Goal: Task Accomplishment & Management: Manage account settings

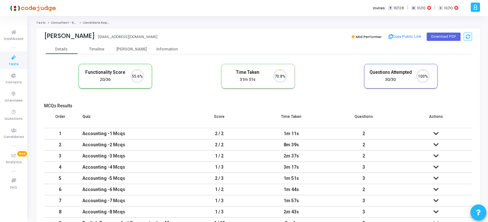
scroll to position [13, 16]
click at [13, 56] on icon at bounding box center [13, 58] width 13 height 8
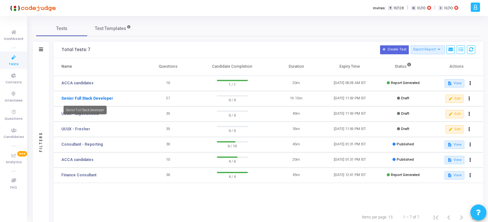
click at [98, 97] on link "Senior Full Stack Developer" at bounding box center [87, 98] width 52 height 6
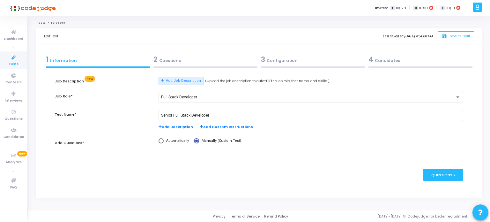
click at [165, 60] on div "2 Questions" at bounding box center [206, 59] width 104 height 11
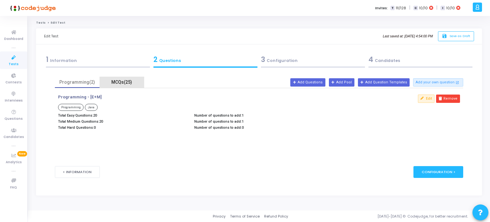
click at [125, 80] on div "MCQs(25)" at bounding box center [121, 82] width 37 height 7
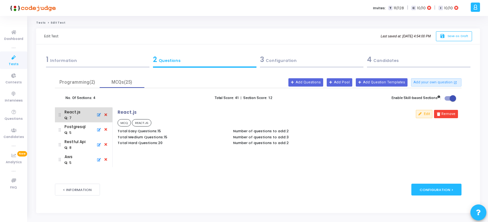
click at [76, 117] on div ": 7" at bounding box center [73, 118] width 16 height 6
click at [294, 64] on div "3 Configuration" at bounding box center [311, 59] width 103 height 11
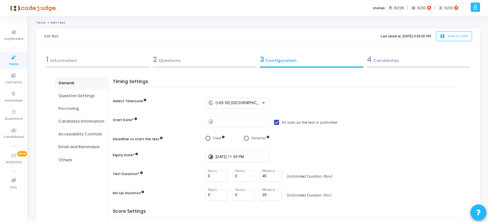
click at [81, 95] on div "Question Settings" at bounding box center [81, 96] width 46 height 6
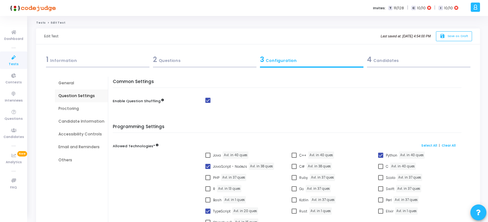
click at [70, 108] on div "Proctoring" at bounding box center [81, 109] width 46 height 6
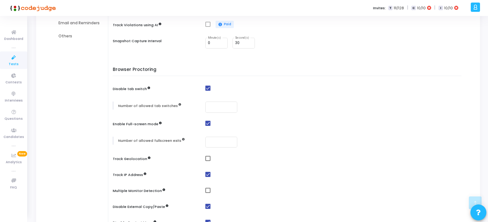
scroll to position [128, 0]
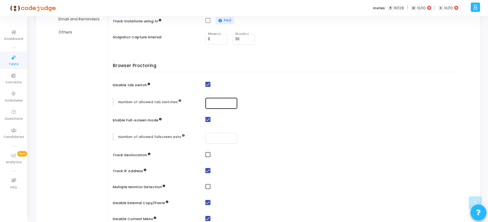
click at [208, 104] on input "number" at bounding box center [221, 103] width 27 height 4
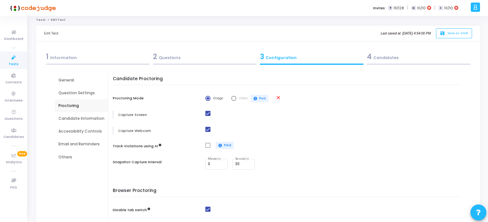
scroll to position [0, 0]
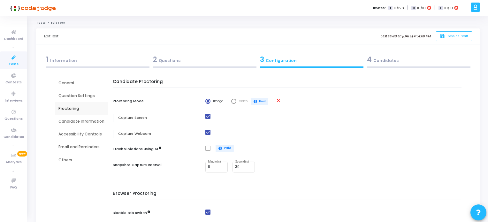
click at [76, 97] on div "Question Settings" at bounding box center [81, 96] width 46 height 6
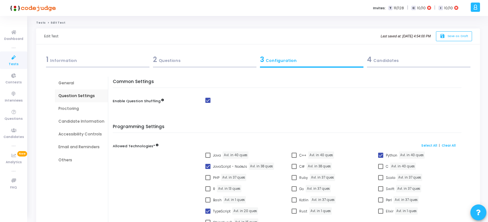
click at [161, 61] on div "2 Questions" at bounding box center [204, 59] width 103 height 11
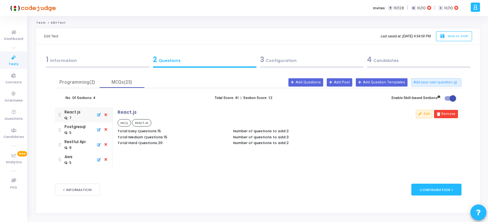
click at [271, 61] on div "3 Configuration" at bounding box center [311, 59] width 103 height 11
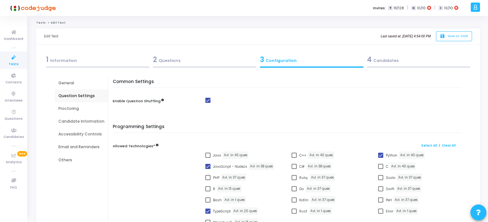
click at [86, 147] on div "Email and Reminders" at bounding box center [81, 147] width 46 height 6
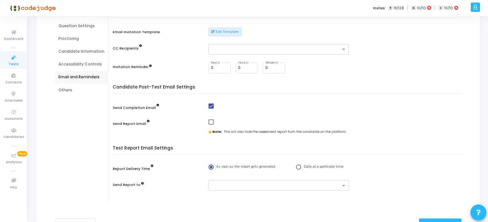
scroll to position [96, 0]
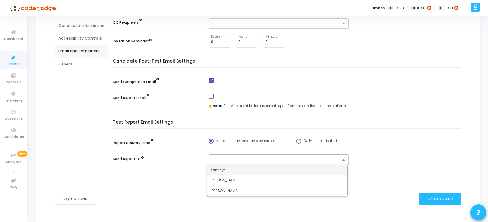
click at [344, 161] on span at bounding box center [344, 159] width 8 height 5
click at [218, 171] on span "sandhya" at bounding box center [217, 169] width 15 height 5
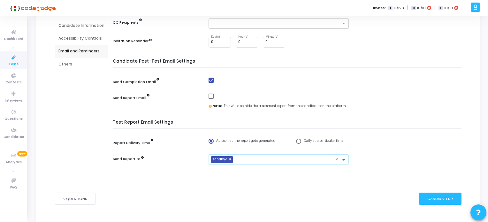
click at [343, 158] on span at bounding box center [344, 159] width 8 height 5
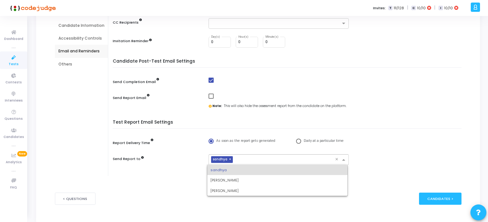
click at [395, 119] on div "Candidate Pre-Test Email Settings Email Invitation Template Edit Template CC Re…" at bounding box center [289, 78] width 346 height 190
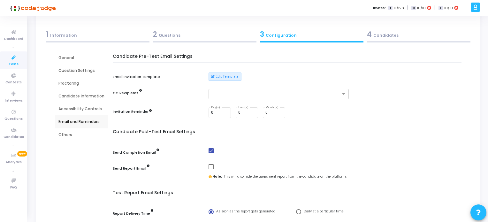
scroll to position [22, 0]
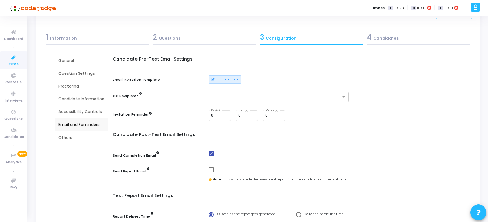
click at [65, 137] on div "Others" at bounding box center [81, 138] width 46 height 6
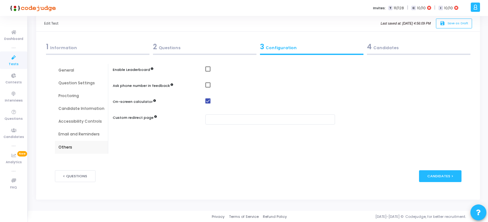
click at [207, 69] on span at bounding box center [207, 68] width 5 height 5
click at [208, 72] on input "checkbox" at bounding box center [208, 72] width 0 height 0
checkbox input "true"
click at [69, 69] on div "General" at bounding box center [81, 70] width 46 height 6
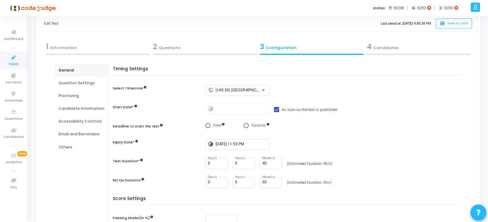
click at [163, 46] on div "2 Questions" at bounding box center [204, 47] width 103 height 11
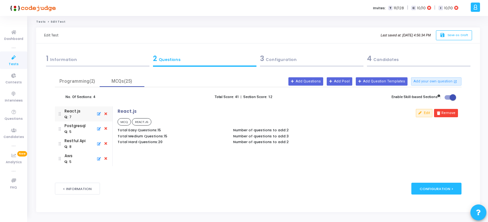
scroll to position [0, 0]
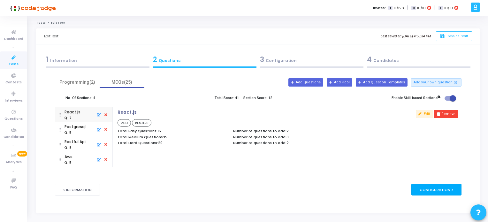
click at [446, 189] on div "Configuration >" at bounding box center [436, 190] width 50 height 12
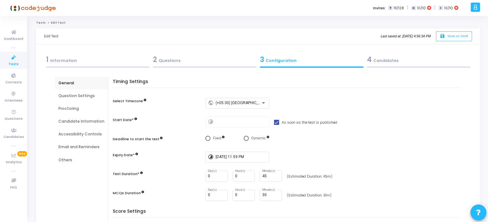
click at [69, 95] on div "Question Settings" at bounding box center [81, 96] width 46 height 6
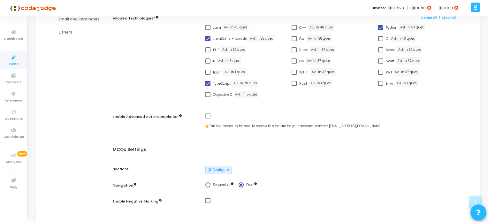
scroll to position [32, 0]
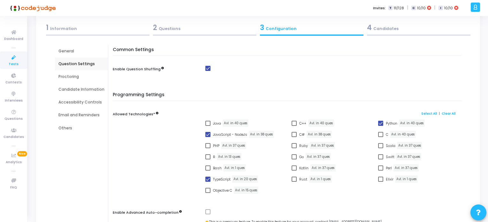
click at [65, 52] on div "General" at bounding box center [81, 51] width 46 height 6
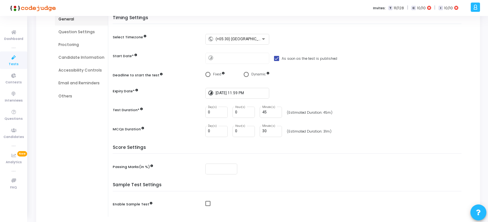
scroll to position [63, 0]
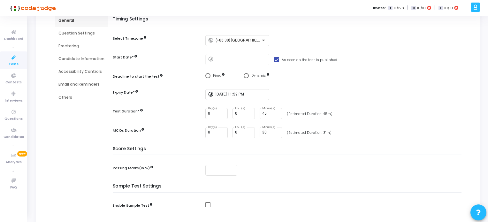
click at [73, 35] on div "Question Settings" at bounding box center [81, 33] width 46 height 6
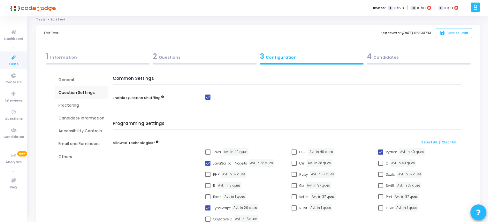
scroll to position [0, 0]
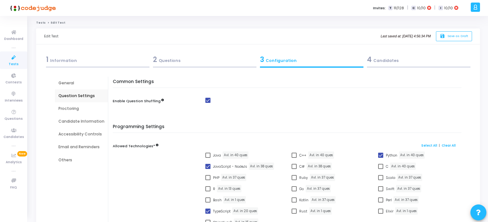
click at [170, 59] on div "2 Questions" at bounding box center [204, 59] width 103 height 11
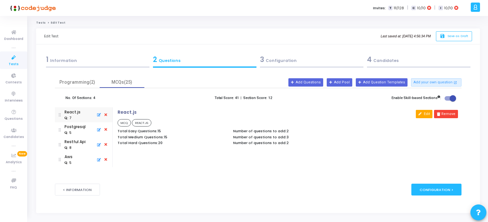
click at [424, 112] on button "Edit" at bounding box center [424, 114] width 17 height 8
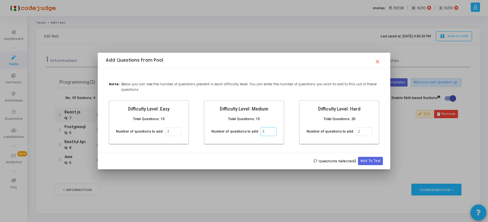
click at [265, 131] on input "3" at bounding box center [269, 131] width 16 height 9
type input "4"
click at [360, 131] on input "2" at bounding box center [364, 131] width 16 height 9
type input "1"
click at [374, 159] on button "Add To Test" at bounding box center [370, 161] width 25 height 8
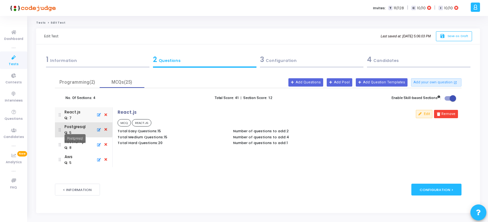
click at [70, 129] on div "Postgresql" at bounding box center [75, 127] width 21 height 6
click at [426, 113] on button "Edit" at bounding box center [424, 114] width 17 height 8
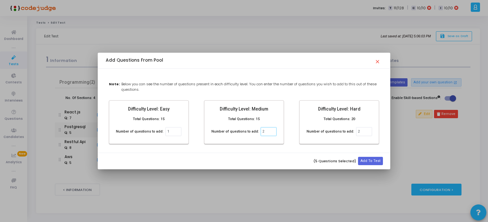
click at [262, 131] on input "2" at bounding box center [269, 131] width 16 height 9
type input "3"
click at [360, 131] on input "2" at bounding box center [364, 131] width 16 height 9
type input "1"
click at [365, 161] on button "Add To Test" at bounding box center [370, 161] width 25 height 8
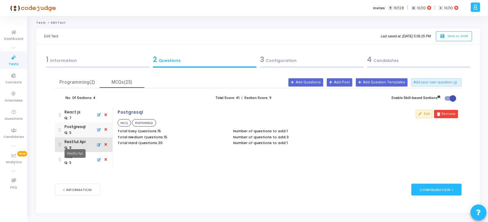
click at [75, 144] on div "Restful Api" at bounding box center [75, 142] width 21 height 6
click at [424, 117] on button "Edit" at bounding box center [424, 114] width 17 height 8
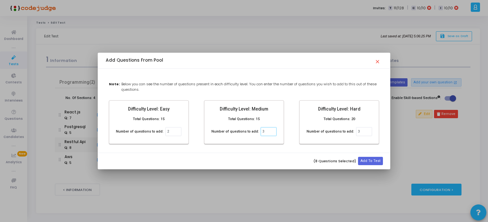
click at [262, 130] on input "3" at bounding box center [269, 131] width 16 height 9
type input "4"
click at [361, 132] on input "3" at bounding box center [364, 131] width 16 height 9
type input "2"
click at [372, 159] on button "Add To Test" at bounding box center [370, 161] width 25 height 8
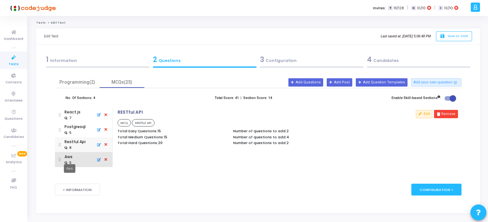
click at [69, 158] on div "Aws" at bounding box center [70, 157] width 11 height 6
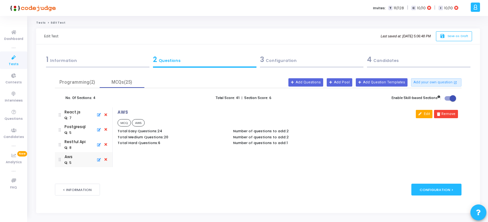
click at [426, 113] on button "Edit" at bounding box center [424, 114] width 17 height 8
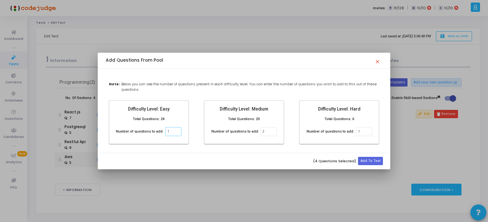
type input "1"
click at [262, 133] on input "2" at bounding box center [269, 131] width 16 height 9
type input "3"
click at [369, 160] on button "Add To Test" at bounding box center [370, 161] width 25 height 8
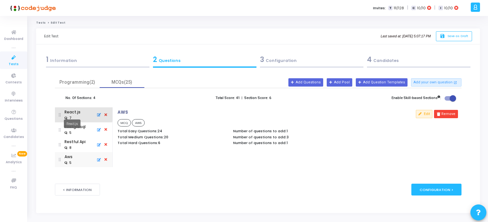
click at [72, 114] on div "React.js" at bounding box center [73, 112] width 16 height 6
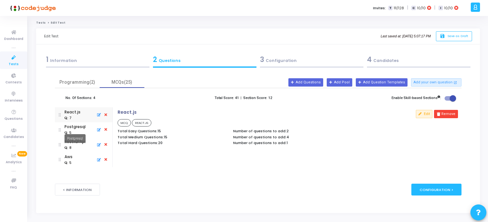
click at [73, 129] on div "Postgresql" at bounding box center [75, 127] width 21 height 6
click at [76, 146] on div ": 8" at bounding box center [75, 148] width 21 height 6
click at [68, 161] on div ": 5" at bounding box center [68, 163] width 7 height 5
click at [68, 81] on div "Programming(2)" at bounding box center [77, 82] width 37 height 7
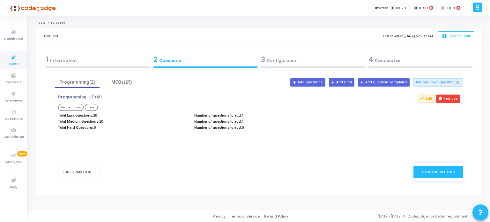
click at [61, 61] on div "1 Information" at bounding box center [98, 59] width 104 height 11
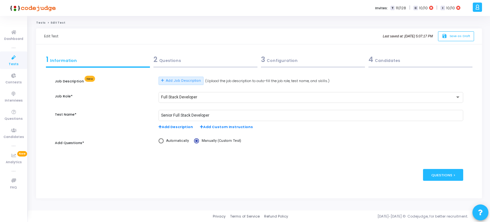
click at [176, 61] on div "2 Questions" at bounding box center [206, 59] width 104 height 11
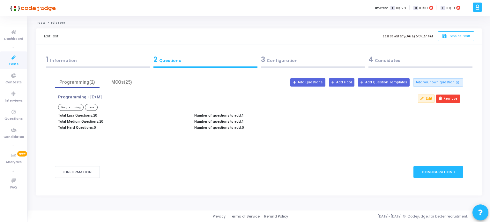
click at [276, 60] on div "3 Configuration" at bounding box center [313, 59] width 104 height 11
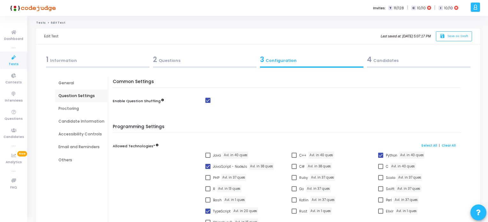
click at [69, 108] on div "Proctoring" at bounding box center [81, 109] width 46 height 6
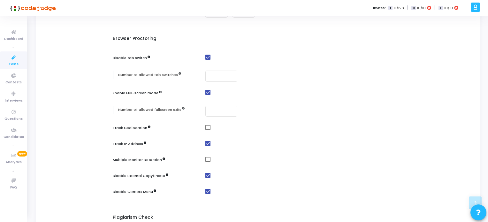
scroll to position [192, 0]
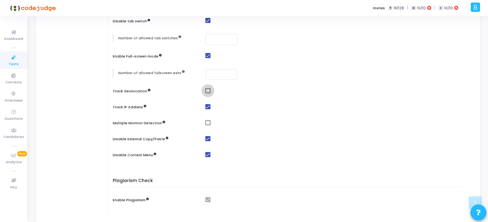
click at [208, 90] on span at bounding box center [207, 90] width 5 height 5
click at [208, 93] on input "checkbox" at bounding box center [208, 93] width 0 height 0
checkbox input "true"
click at [205, 123] on span at bounding box center [207, 122] width 5 height 5
click at [208, 125] on input "checkbox" at bounding box center [208, 125] width 0 height 0
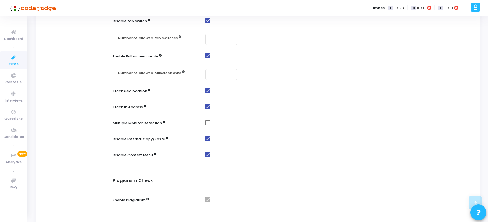
checkbox input "true"
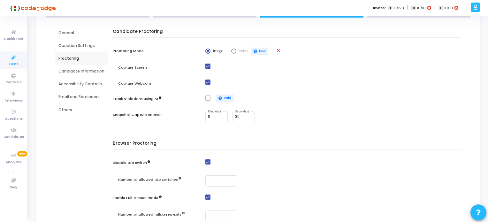
scroll to position [0, 0]
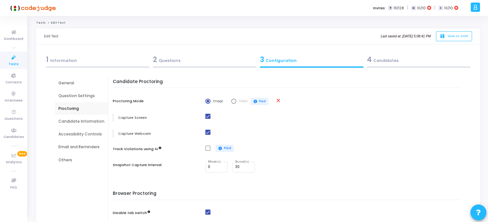
click at [375, 60] on div "4 Candidates" at bounding box center [418, 59] width 103 height 11
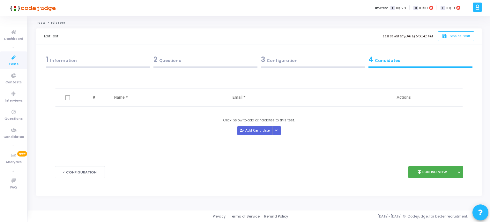
click at [64, 62] on div "1 Information" at bounding box center [98, 59] width 104 height 11
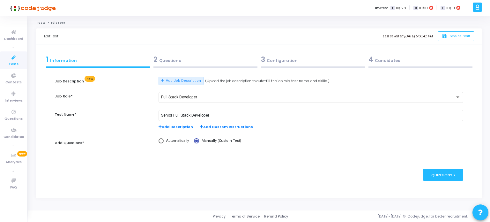
click at [171, 58] on div "2 Questions" at bounding box center [206, 59] width 104 height 11
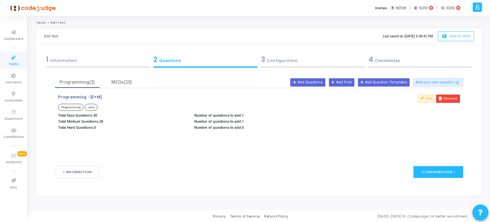
click at [275, 62] on div "3 Configuration" at bounding box center [313, 59] width 104 height 11
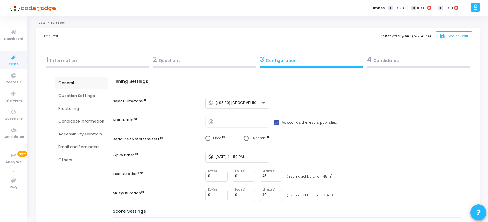
click at [10, 62] on span "Tests" at bounding box center [14, 64] width 10 height 5
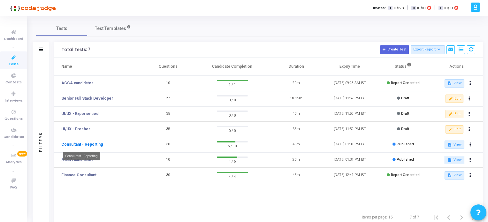
click at [86, 144] on link "Consultant - Reporting" at bounding box center [82, 144] width 42 height 6
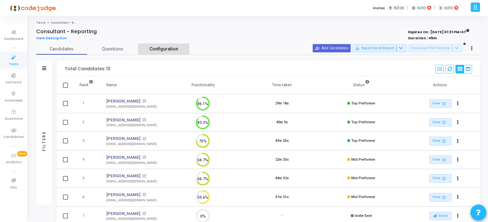
click at [164, 49] on span "Configuration" at bounding box center [163, 49] width 29 height 7
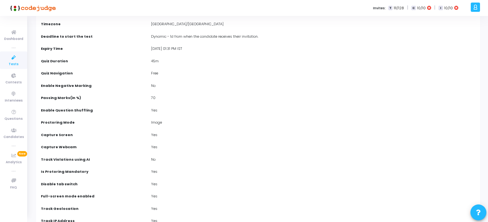
scroll to position [32, 0]
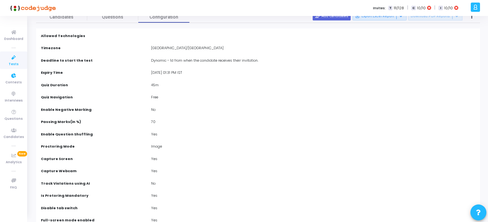
click at [14, 62] on span "Tests" at bounding box center [14, 64] width 10 height 5
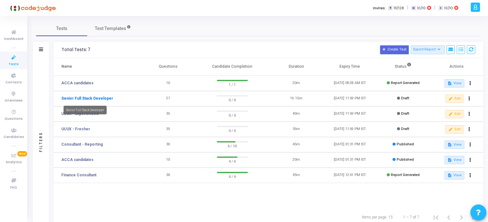
click at [90, 99] on link "Senior Full Stack Developer" at bounding box center [87, 98] width 52 height 6
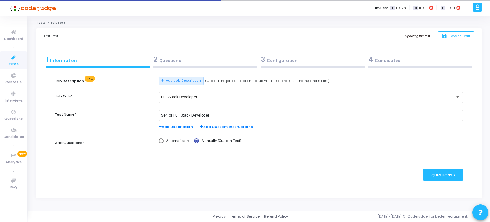
click at [283, 61] on div "3 Configuration" at bounding box center [313, 59] width 104 height 11
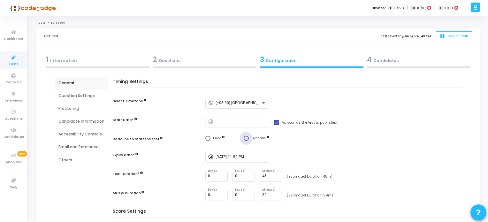
click at [245, 138] on span "Select confirmation" at bounding box center [246, 138] width 5 height 5
click at [245, 138] on input "Dynamic" at bounding box center [246, 138] width 5 height 5
radio input "true"
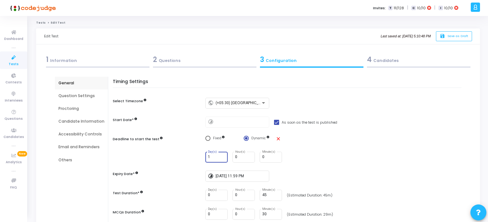
type input "1"
click at [220, 155] on input "1" at bounding box center [216, 157] width 17 height 4
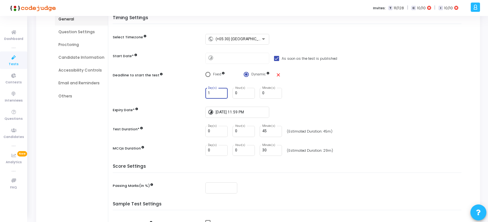
scroll to position [128, 0]
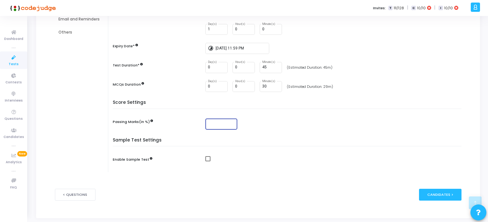
click at [210, 122] on input "number" at bounding box center [221, 124] width 27 height 4
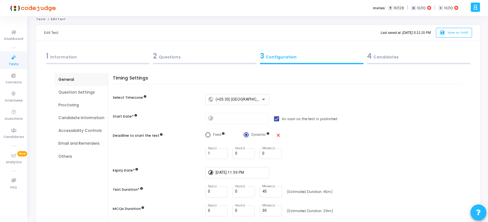
scroll to position [0, 0]
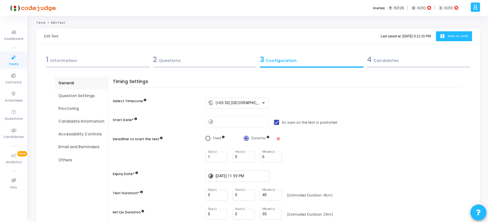
type input "70"
click at [452, 34] on span "Save as Draft" at bounding box center [457, 36] width 21 height 4
click at [164, 61] on div "2 Questions" at bounding box center [204, 59] width 103 height 11
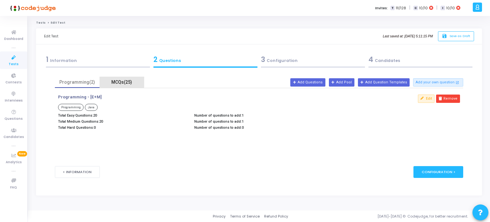
click at [119, 80] on div "MCQs(25)" at bounding box center [121, 82] width 37 height 7
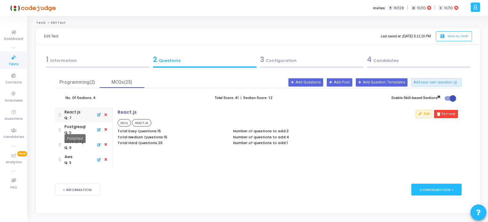
click at [78, 130] on mat-tooltip-component "Postgresql" at bounding box center [75, 139] width 30 height 18
click at [74, 129] on div "Postgresql" at bounding box center [75, 127] width 21 height 6
click at [74, 143] on div "Restful Api" at bounding box center [75, 142] width 21 height 6
click at [69, 160] on mat-tooltip-component "Aws" at bounding box center [69, 169] width 20 height 18
click at [69, 157] on div "Aws" at bounding box center [70, 157] width 11 height 6
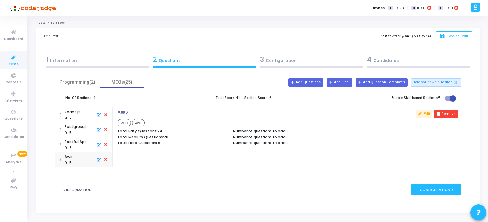
click at [278, 60] on div "3 Configuration" at bounding box center [311, 59] width 103 height 11
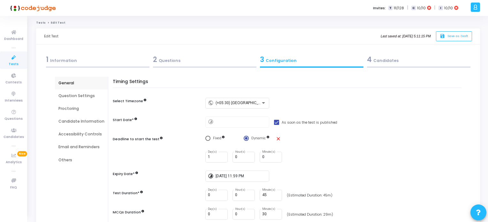
click at [383, 60] on div "4 Candidates" at bounding box center [418, 59] width 103 height 11
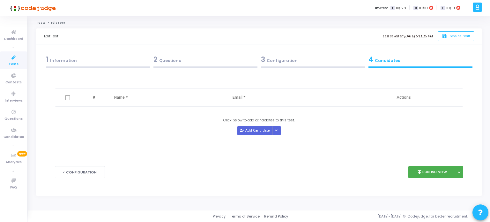
click at [60, 57] on div "1 Information" at bounding box center [98, 59] width 104 height 11
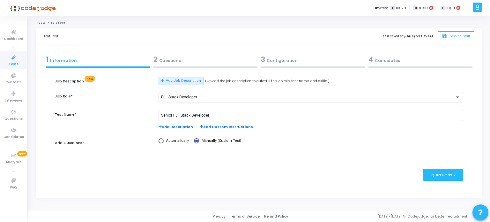
click at [384, 61] on div "4 Candidates" at bounding box center [421, 59] width 104 height 11
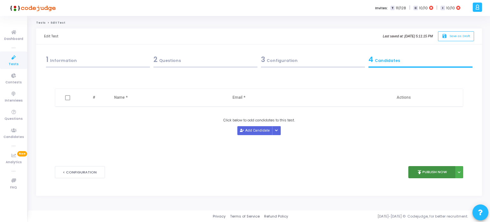
click at [432, 170] on button "publish Publish Now" at bounding box center [432, 172] width 47 height 12
click at [432, 171] on button "publish Publish Now" at bounding box center [432, 172] width 47 height 12
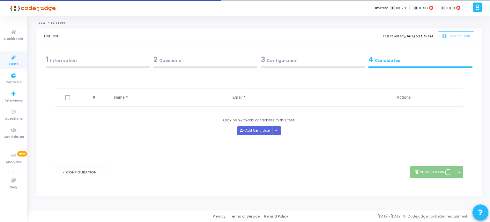
click at [11, 57] on icon at bounding box center [13, 58] width 13 height 8
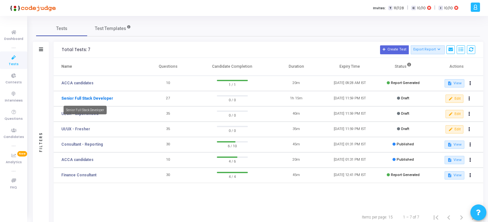
click at [97, 99] on link "Senior Full Stack Developer" at bounding box center [87, 98] width 52 height 6
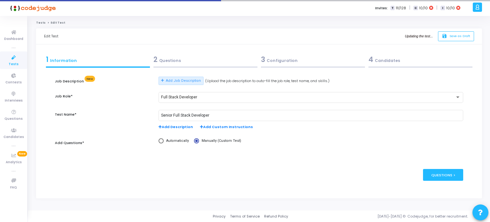
click at [169, 62] on div "2 Questions" at bounding box center [206, 59] width 104 height 11
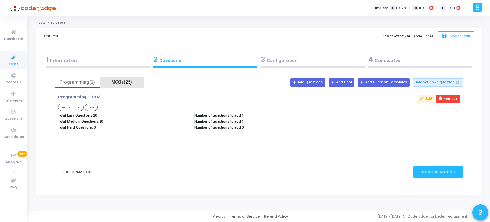
click at [125, 81] on div "MCQs(25)" at bounding box center [121, 82] width 37 height 7
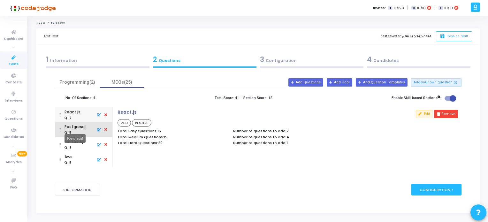
click at [77, 127] on div "Postgresql" at bounding box center [75, 127] width 21 height 6
click at [73, 145] on mat-tooltip-component "Restful Api" at bounding box center [75, 154] width 30 height 18
click at [72, 143] on div "Restful Api" at bounding box center [75, 142] width 21 height 6
click at [69, 160] on mat-tooltip-component "Aws" at bounding box center [69, 169] width 20 height 18
click at [68, 157] on div "Aws" at bounding box center [70, 157] width 11 height 6
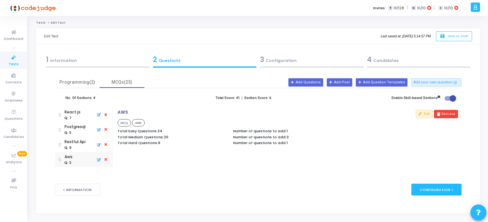
click at [280, 60] on div "3 Configuration" at bounding box center [311, 59] width 103 height 11
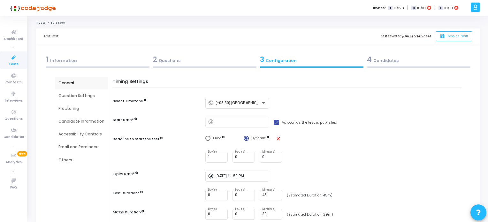
click at [378, 60] on div "4 Candidates" at bounding box center [418, 59] width 103 height 11
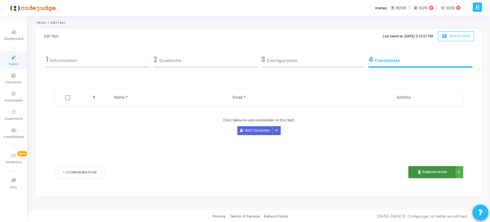
click at [423, 171] on button "publish Publish Now" at bounding box center [432, 172] width 47 height 12
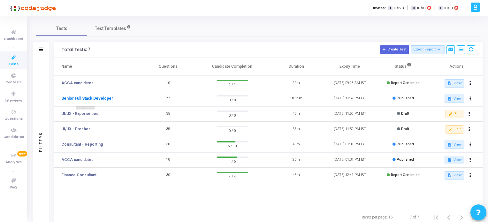
click at [100, 98] on link "Senior Full Stack Developer" at bounding box center [87, 98] width 52 height 6
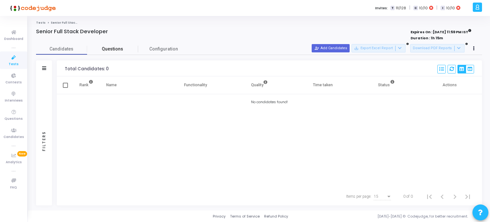
click at [112, 49] on span "Questions" at bounding box center [112, 49] width 51 height 7
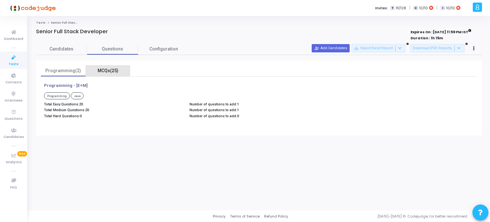
click at [110, 70] on div "MCQs(25)" at bounding box center [107, 70] width 37 height 7
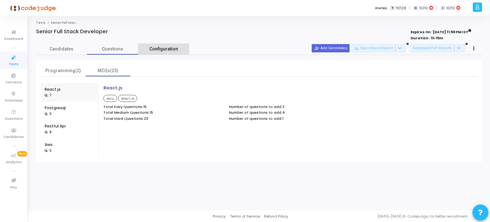
click at [156, 51] on span "Configuration" at bounding box center [163, 49] width 29 height 7
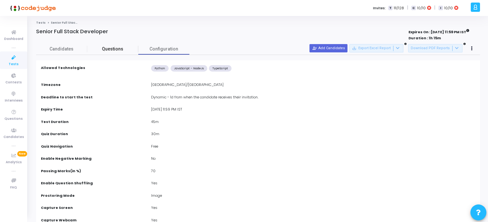
click at [115, 49] on span "Questions" at bounding box center [112, 49] width 51 height 7
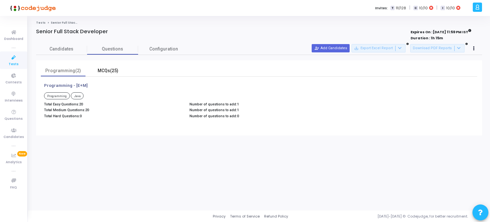
click at [103, 70] on div "MCQs(25)" at bounding box center [107, 70] width 37 height 7
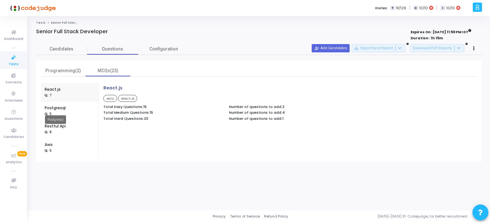
click at [50, 110] on div "Postgresql" at bounding box center [55, 108] width 21 height 6
click at [48, 126] on div "Restful Api" at bounding box center [55, 126] width 21 height 6
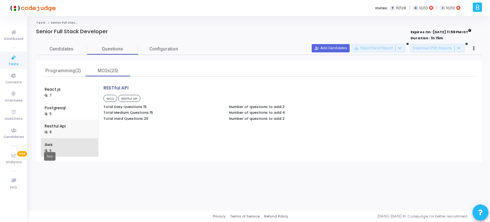
click at [49, 147] on div "Aws" at bounding box center [50, 145] width 11 height 6
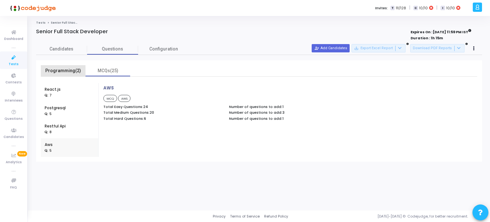
click at [63, 72] on div "Programming(2)" at bounding box center [63, 70] width 37 height 7
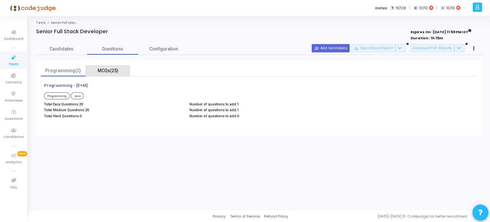
click at [113, 71] on div "MCQs(25)" at bounding box center [107, 70] width 37 height 7
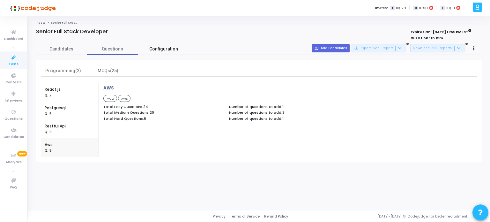
click at [171, 47] on span "Configuration" at bounding box center [163, 49] width 29 height 7
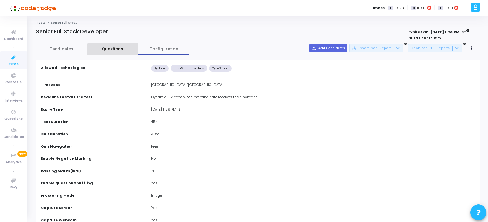
click at [115, 50] on span "Questions" at bounding box center [112, 49] width 51 height 7
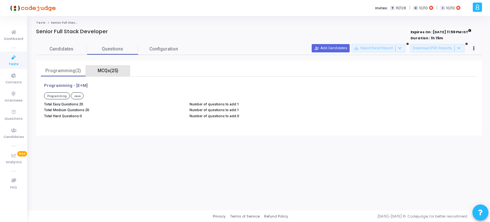
click at [110, 71] on div "MCQs(25)" at bounding box center [107, 70] width 37 height 7
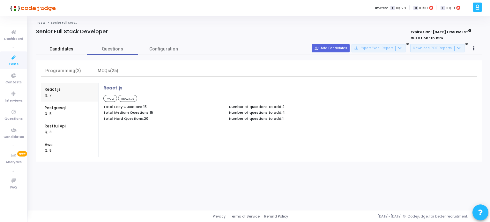
click at [62, 49] on span "Candidates" at bounding box center [61, 49] width 51 height 7
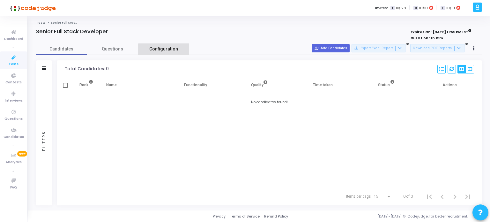
click at [166, 50] on span "Configuration" at bounding box center [163, 49] width 29 height 7
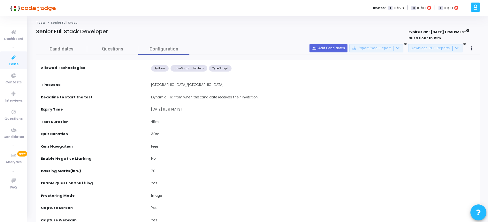
click at [11, 60] on icon at bounding box center [13, 58] width 13 height 8
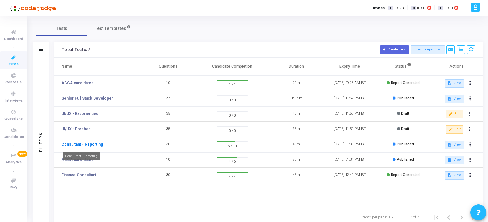
click at [94, 143] on link "Consultant - Reporting" at bounding box center [82, 144] width 42 height 6
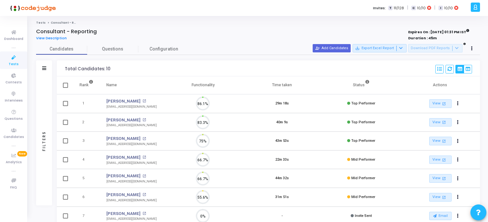
scroll to position [13, 16]
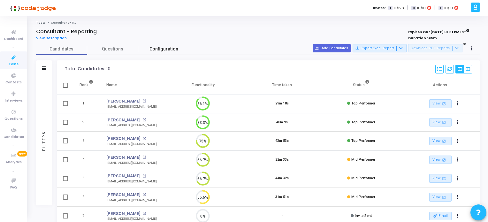
click at [172, 52] on span "Configuration" at bounding box center [163, 49] width 29 height 7
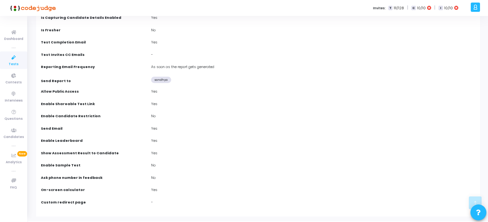
scroll to position [319, 0]
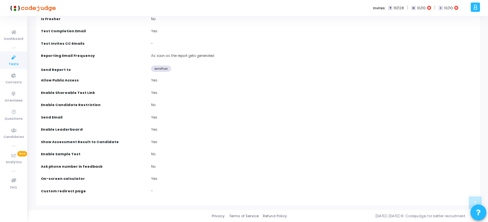
click at [12, 58] on icon at bounding box center [13, 58] width 13 height 8
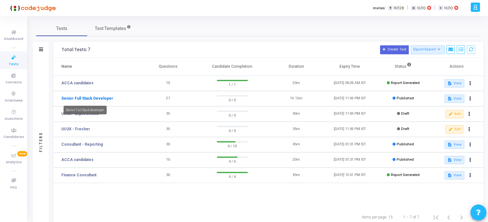
click at [87, 97] on link "Senior Full Stack Developer" at bounding box center [87, 98] width 52 height 6
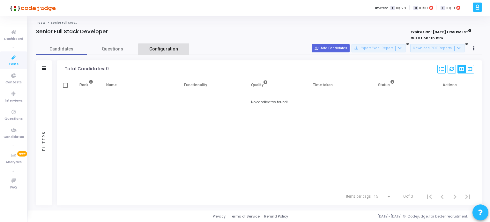
click at [164, 50] on span "Configuration" at bounding box center [163, 49] width 29 height 7
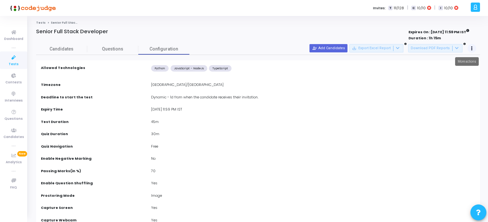
click at [473, 49] on button at bounding box center [471, 48] width 9 height 9
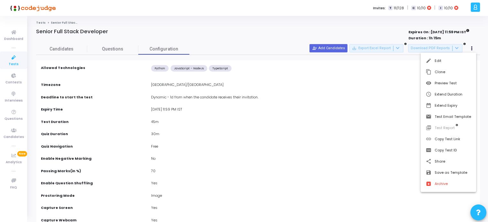
click at [380, 99] on div at bounding box center [244, 111] width 488 height 222
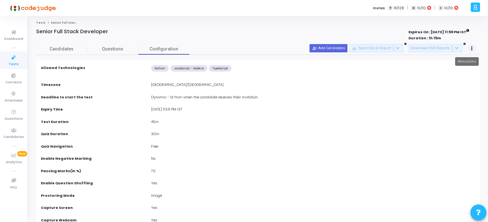
click at [471, 47] on icon at bounding box center [472, 48] width 2 height 3
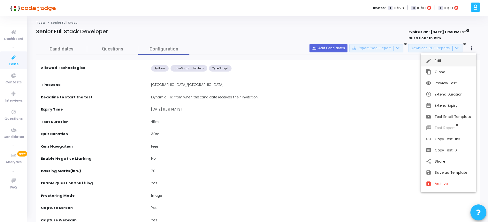
click at [437, 61] on button "edit Edit" at bounding box center [449, 60] width 56 height 11
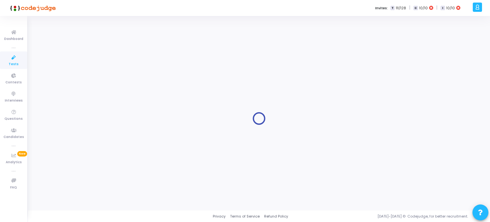
type input "Senior Full Stack Developer"
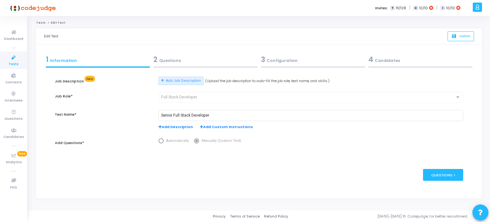
click at [291, 61] on div "3 Configuration" at bounding box center [313, 59] width 104 height 11
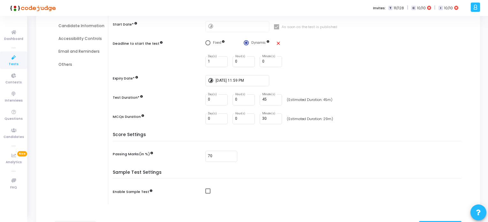
scroll to position [18, 0]
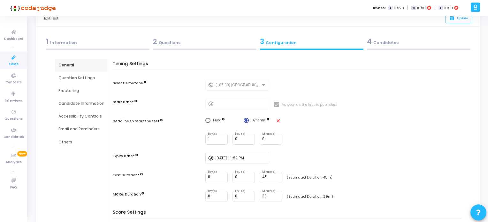
click at [387, 44] on div "4 Candidates" at bounding box center [418, 41] width 103 height 11
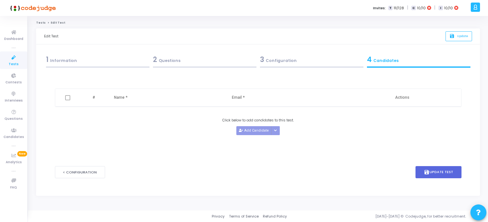
scroll to position [0, 0]
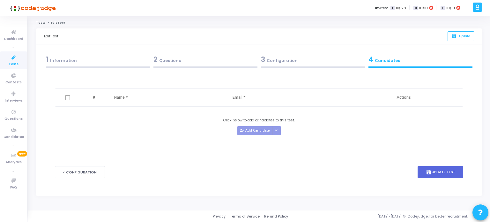
click at [178, 63] on div "2 Questions" at bounding box center [206, 59] width 104 height 11
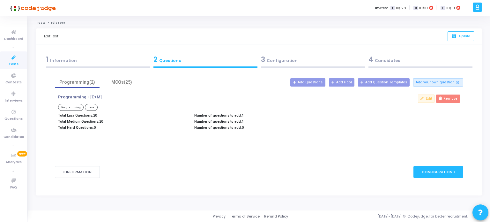
click at [286, 62] on div "3 Configuration" at bounding box center [313, 59] width 104 height 11
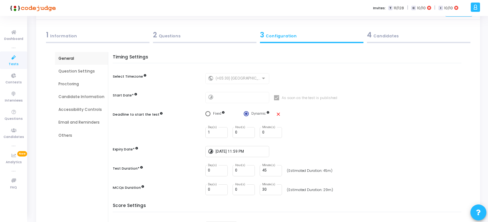
scroll to position [18, 0]
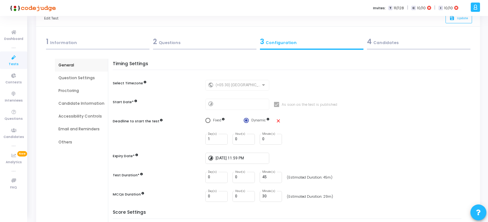
click at [90, 103] on div "Candidate Information" at bounding box center [81, 104] width 46 height 6
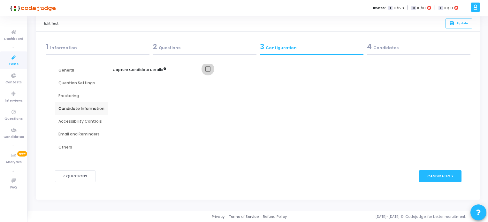
click at [205, 68] on span at bounding box center [207, 68] width 5 height 5
click at [208, 72] on input "checkbox" at bounding box center [208, 72] width 0 height 0
checkbox input "true"
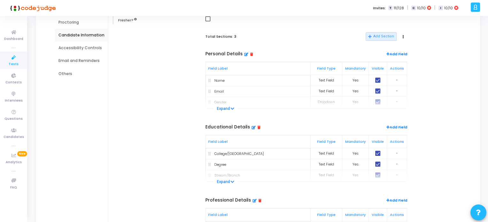
scroll to position [0, 0]
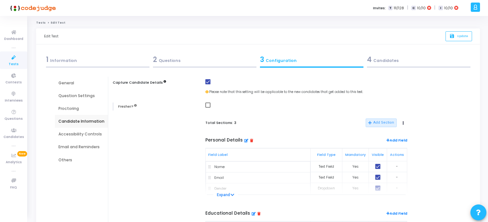
click at [87, 135] on div "Accessibility Controls" at bounding box center [81, 134] width 46 height 6
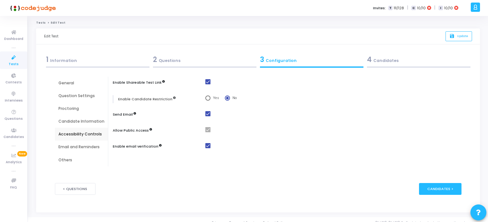
click at [87, 147] on div "Email and Reminders" at bounding box center [81, 147] width 46 height 6
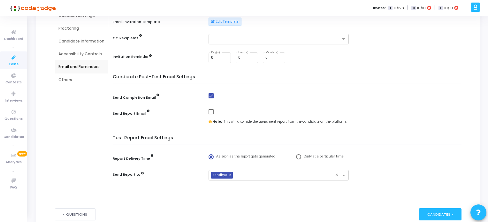
scroll to position [48, 0]
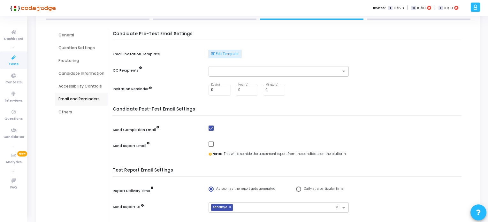
click at [67, 111] on div "Others" at bounding box center [81, 112] width 46 height 6
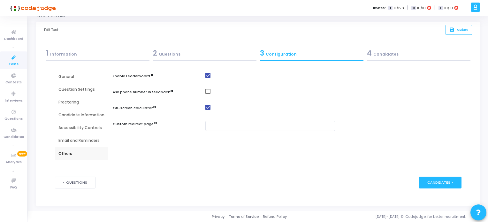
click at [71, 140] on div "Email and Reminders" at bounding box center [81, 141] width 46 height 6
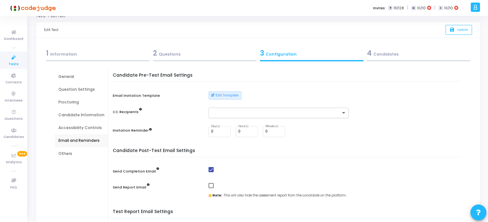
click at [342, 113] on span at bounding box center [344, 112] width 8 height 5
click at [391, 108] on div "CC Recipients" at bounding box center [289, 113] width 352 height 11
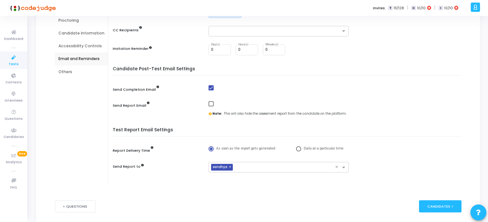
scroll to position [102, 0]
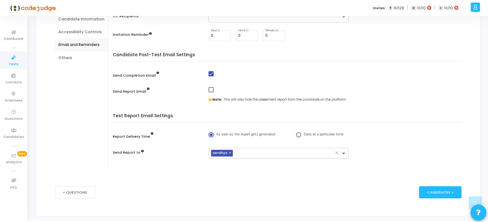
click at [344, 152] on span at bounding box center [344, 153] width 8 height 5
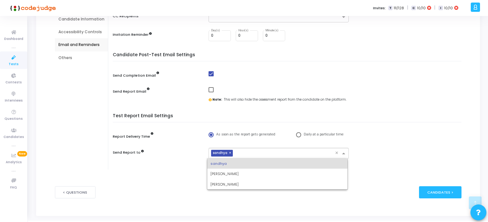
click at [214, 166] on div "sandhya" at bounding box center [277, 163] width 140 height 11
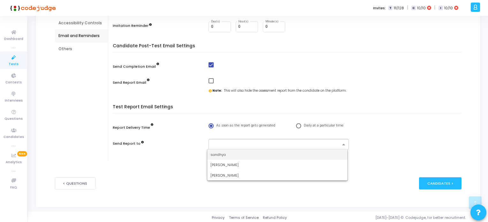
scroll to position [112, 0]
click at [213, 155] on span "sandhya" at bounding box center [217, 153] width 15 height 5
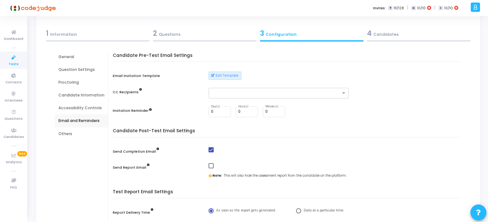
scroll to position [16, 0]
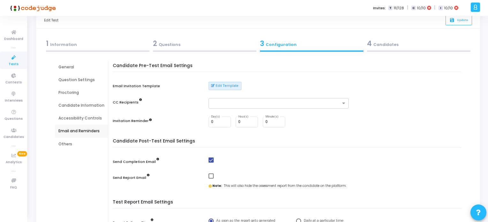
click at [64, 65] on div "General" at bounding box center [81, 67] width 46 height 6
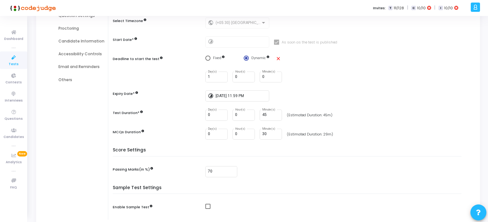
scroll to position [43, 0]
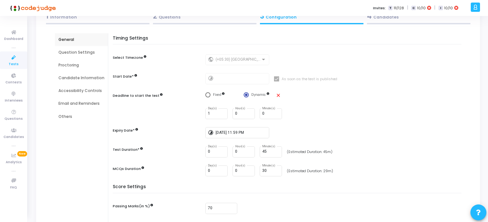
click at [85, 52] on div "Question Settings" at bounding box center [81, 52] width 46 height 6
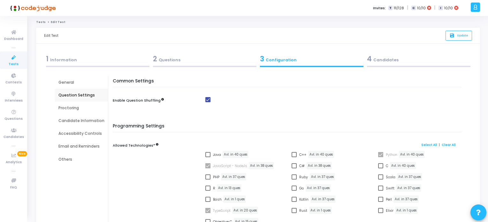
scroll to position [0, 0]
click at [64, 109] on div "Proctoring" at bounding box center [81, 109] width 46 height 6
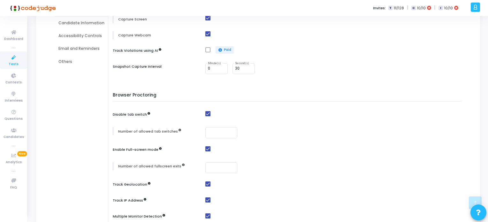
scroll to position [64, 0]
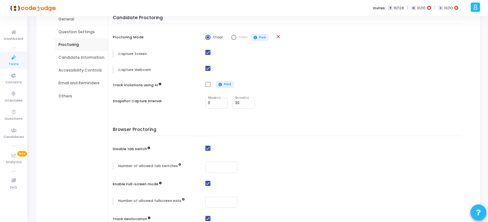
click at [75, 56] on div "Candidate Information" at bounding box center [81, 58] width 46 height 6
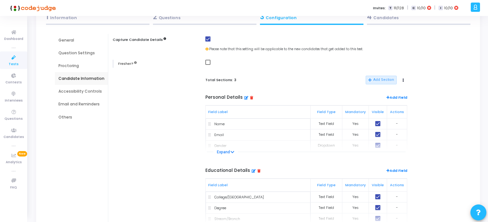
scroll to position [32, 0]
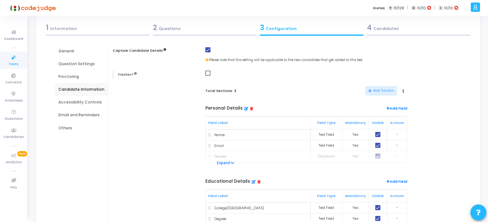
click at [78, 101] on div "Accessibility Controls" at bounding box center [81, 102] width 46 height 6
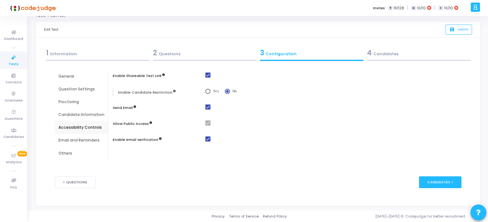
scroll to position [6, 0]
click at [80, 126] on div "Accessibility Controls" at bounding box center [81, 128] width 46 height 6
click at [75, 140] on div "Email and Reminders" at bounding box center [81, 141] width 46 height 6
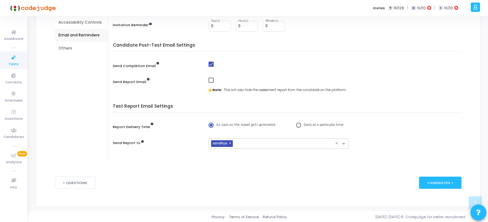
scroll to position [48, 0]
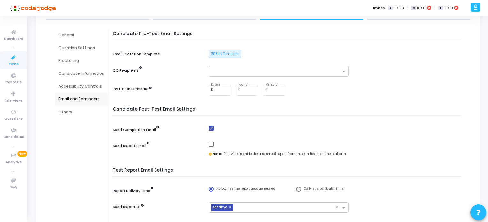
click at [65, 112] on div "Others" at bounding box center [81, 112] width 46 height 6
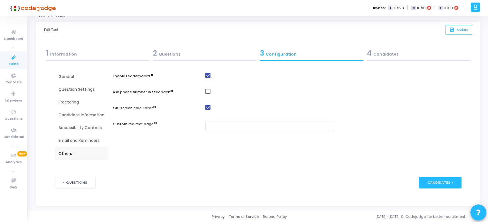
click at [386, 54] on div "4 Candidates" at bounding box center [418, 53] width 103 height 11
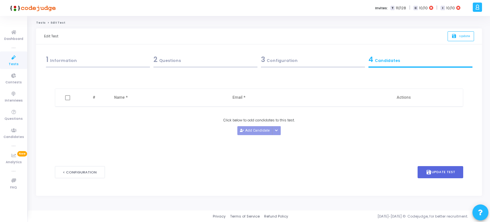
click at [64, 61] on div "1 Information" at bounding box center [98, 59] width 104 height 11
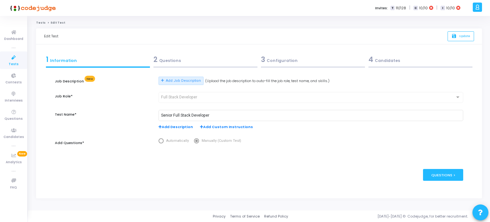
click at [163, 61] on div "2 Questions" at bounding box center [206, 59] width 104 height 11
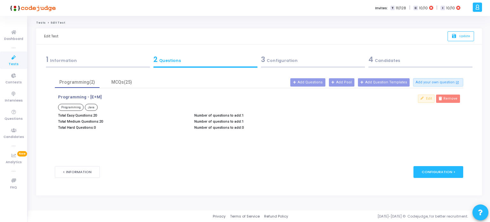
click at [284, 60] on div "3 Configuration" at bounding box center [313, 59] width 104 height 11
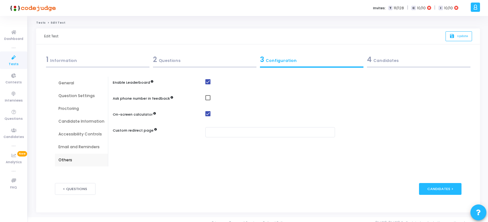
click at [69, 83] on div "General" at bounding box center [81, 83] width 46 height 6
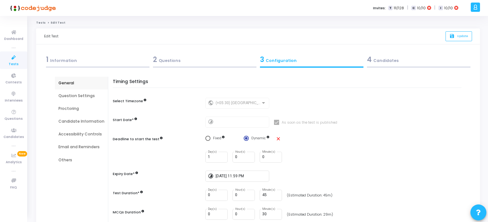
click at [81, 96] on div "Question Settings" at bounding box center [81, 96] width 46 height 6
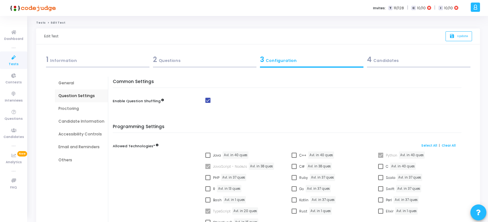
click at [69, 110] on div "Proctoring" at bounding box center [81, 109] width 46 height 6
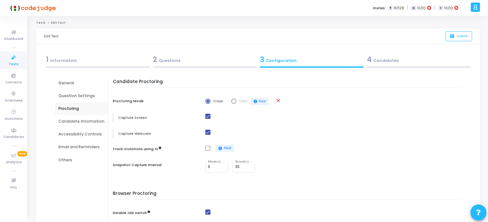
click at [78, 120] on div "Candidate Information" at bounding box center [81, 121] width 46 height 6
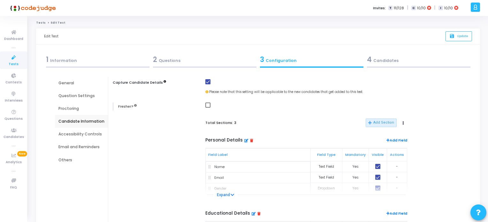
click at [69, 134] on div "Accessibility Controls" at bounding box center [81, 134] width 46 height 6
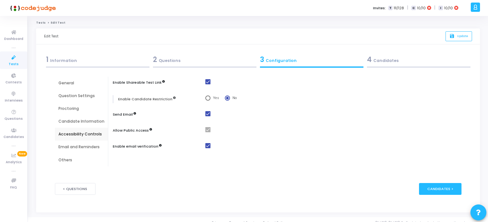
click at [72, 146] on div "Email and Reminders" at bounding box center [81, 147] width 46 height 6
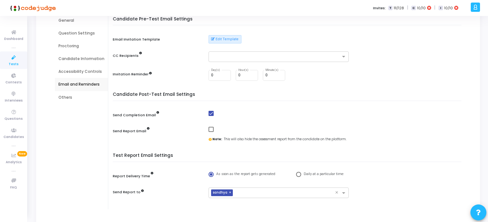
scroll to position [64, 0]
click at [63, 96] on div "Others" at bounding box center [81, 96] width 46 height 6
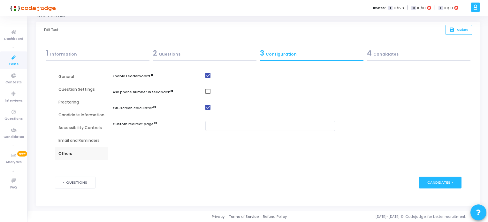
click at [66, 78] on div "General" at bounding box center [81, 77] width 46 height 6
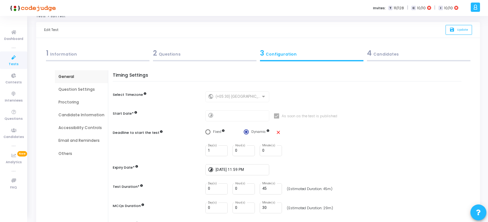
click at [14, 60] on icon at bounding box center [13, 58] width 13 height 8
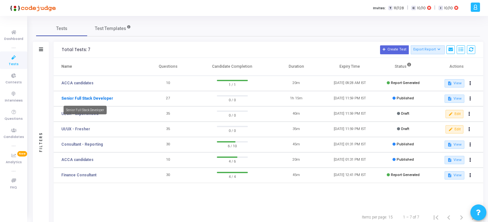
click at [87, 98] on link "Senior Full Stack Developer" at bounding box center [87, 98] width 52 height 6
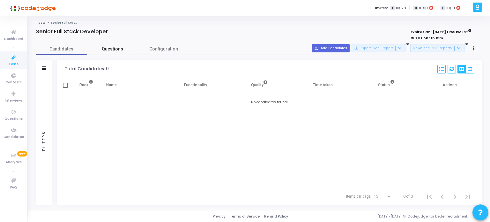
click at [112, 50] on span "Questions" at bounding box center [112, 49] width 51 height 7
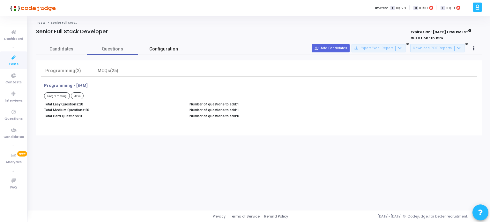
click at [168, 49] on span "Configuration" at bounding box center [163, 49] width 29 height 7
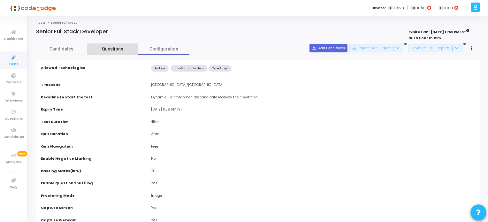
click at [120, 51] on span "Questions" at bounding box center [112, 49] width 51 height 7
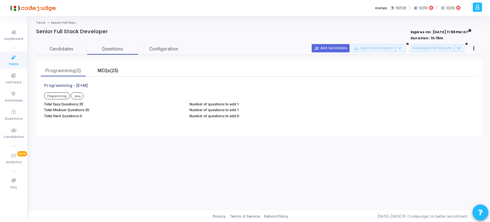
click at [103, 67] on div "MCQs(25)" at bounding box center [107, 70] width 37 height 7
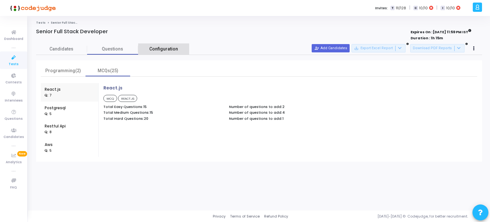
click at [156, 52] on link "Configuration" at bounding box center [163, 48] width 51 height 11
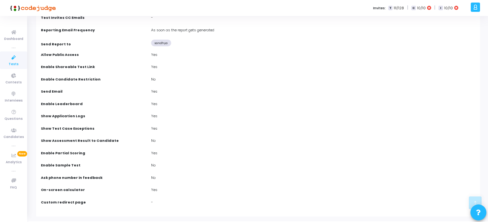
scroll to position [373, 0]
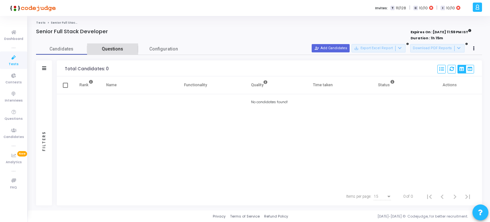
click at [110, 50] on span "Questions" at bounding box center [112, 49] width 51 height 7
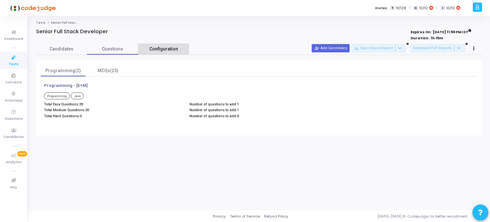
click at [155, 49] on span "Configuration" at bounding box center [163, 49] width 29 height 7
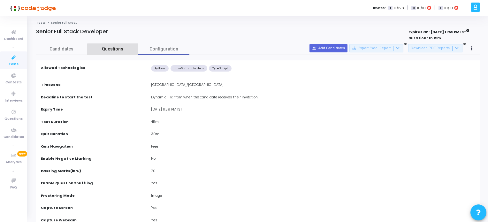
click at [115, 50] on span "Questions" at bounding box center [112, 49] width 51 height 7
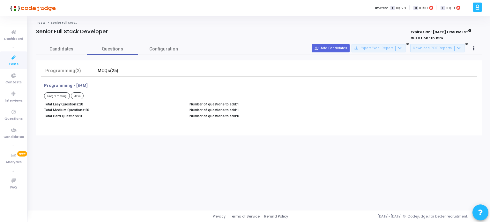
click at [106, 69] on div "MCQs(25)" at bounding box center [107, 70] width 37 height 7
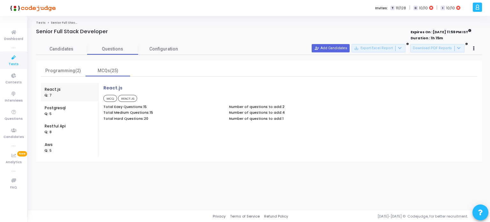
click at [14, 60] on icon at bounding box center [13, 58] width 13 height 8
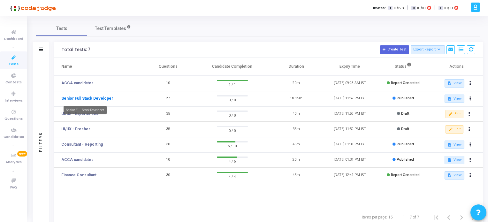
click at [91, 99] on link "Senior Full Stack Developer" at bounding box center [87, 98] width 52 height 6
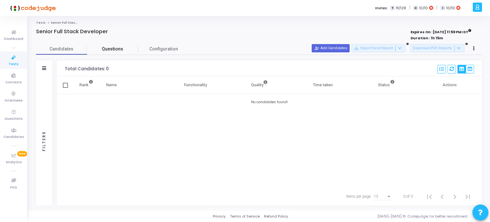
click at [109, 48] on span "Questions" at bounding box center [112, 49] width 51 height 7
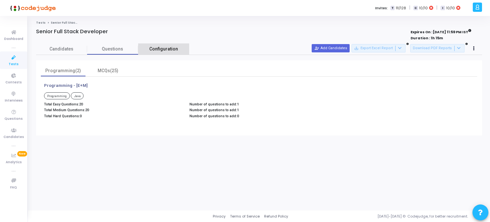
click at [158, 50] on span "Configuration" at bounding box center [163, 49] width 29 height 7
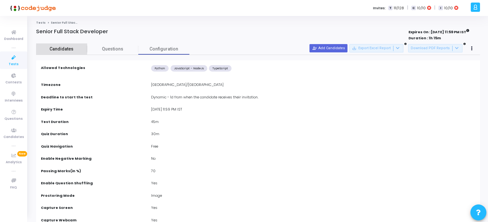
click at [62, 48] on span "Candidates" at bounding box center [61, 49] width 51 height 7
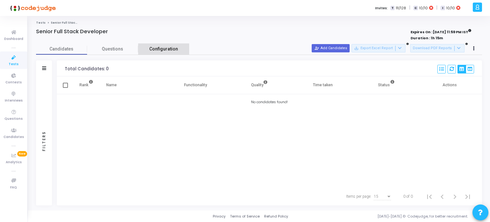
click at [160, 47] on span "Configuration" at bounding box center [163, 49] width 29 height 7
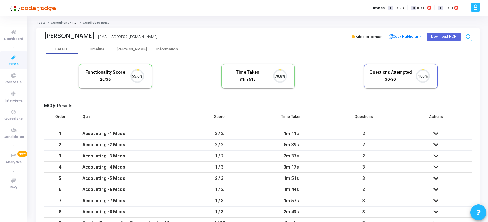
scroll to position [13, 16]
click at [17, 58] on icon at bounding box center [13, 58] width 13 height 8
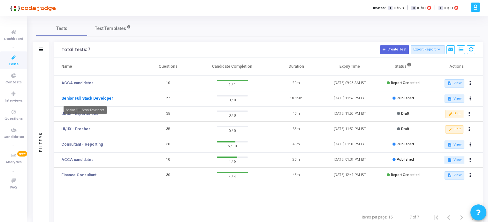
click at [80, 98] on link "Senior Full Stack Developer" at bounding box center [87, 98] width 52 height 6
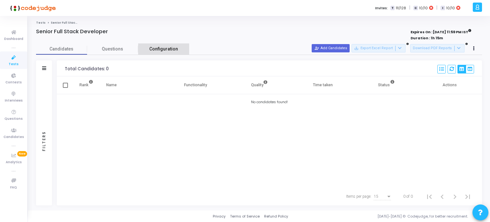
click at [167, 47] on span "Configuration" at bounding box center [163, 49] width 29 height 7
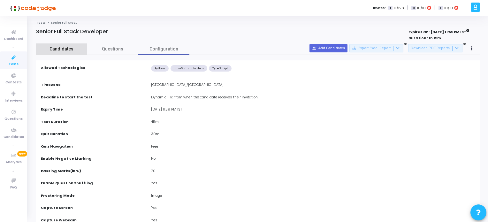
click at [69, 47] on span "Candidates" at bounding box center [61, 49] width 51 height 7
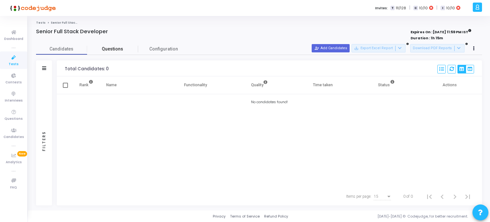
click at [115, 49] on span "Questions" at bounding box center [112, 49] width 51 height 7
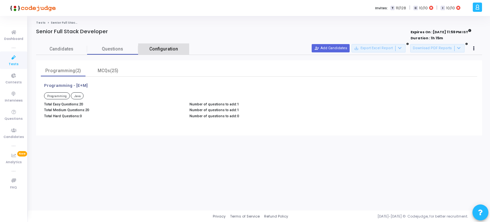
click at [158, 49] on span "Configuration" at bounding box center [163, 49] width 29 height 7
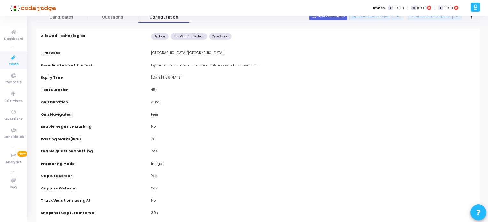
scroll to position [96, 0]
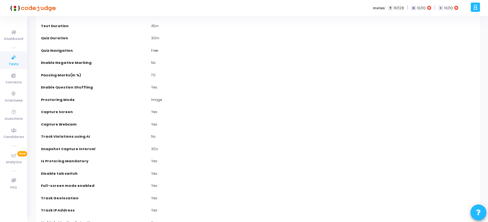
click at [11, 65] on span "Tests" at bounding box center [14, 64] width 10 height 5
